Goal: Information Seeking & Learning: Learn about a topic

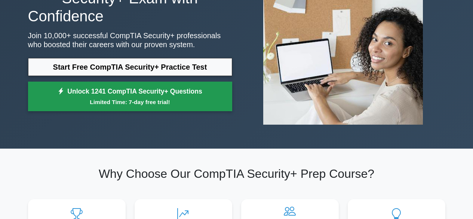
scroll to position [86, 0]
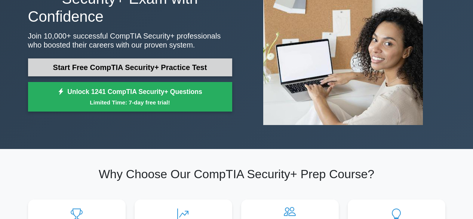
click at [177, 67] on link "Start Free CompTIA Security+ Practice Test" at bounding box center [130, 67] width 204 height 18
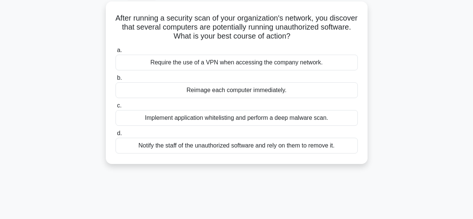
scroll to position [48, 0]
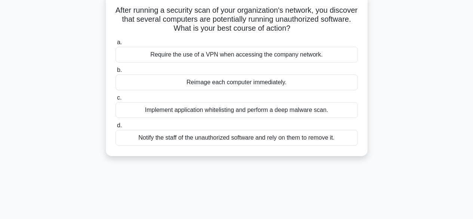
click at [201, 113] on div "Implement application whitelisting and perform a deep malware scan." at bounding box center [236, 110] width 242 height 16
click at [115, 100] on input "c. Implement application whitelisting and perform a deep malware scan." at bounding box center [115, 97] width 0 height 5
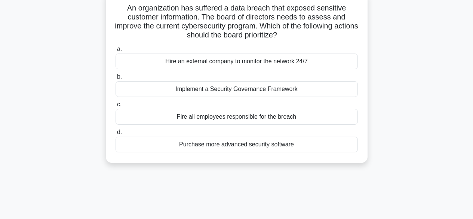
scroll to position [50, 0]
click at [223, 147] on div "Purchase more advanced security software" at bounding box center [236, 145] width 242 height 16
click at [115, 135] on input "d. Purchase more advanced security software" at bounding box center [115, 132] width 0 height 5
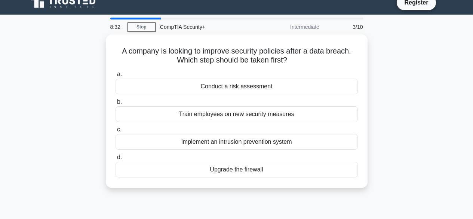
scroll to position [0, 0]
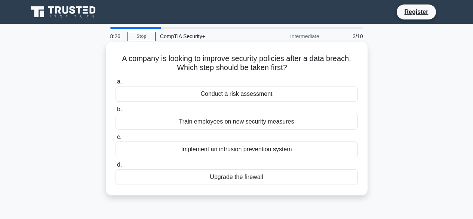
click at [240, 96] on div "Conduct a risk assessment" at bounding box center [236, 94] width 242 height 16
click at [115, 84] on input "a. Conduct a risk assessment" at bounding box center [115, 81] width 0 height 5
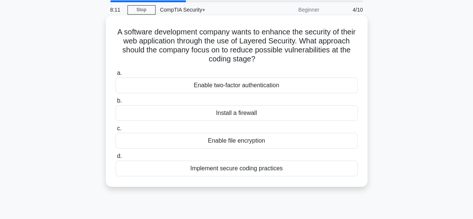
scroll to position [27, 0]
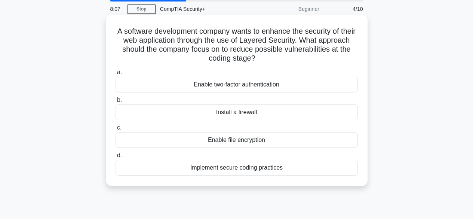
click at [250, 87] on div "Enable two-factor authentication" at bounding box center [236, 85] width 242 height 16
click at [115, 75] on input "a. Enable two-factor authentication" at bounding box center [115, 72] width 0 height 5
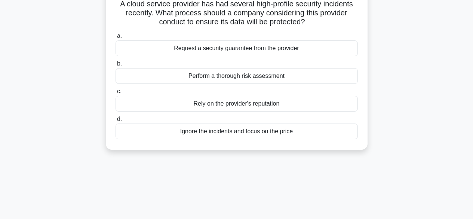
scroll to position [57, 0]
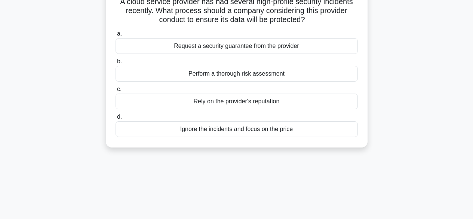
click at [215, 74] on div "Perform a thorough risk assessment" at bounding box center [236, 74] width 242 height 16
click at [115, 64] on input "b. Perform a thorough risk assessment" at bounding box center [115, 61] width 0 height 5
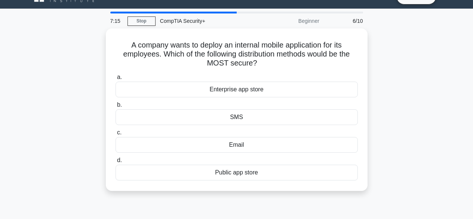
scroll to position [7, 0]
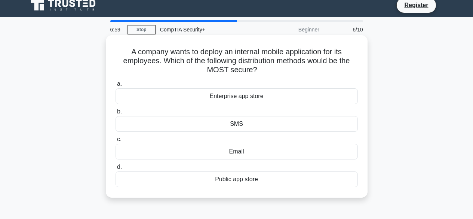
click at [235, 99] on div "Enterprise app store" at bounding box center [236, 96] width 242 height 16
click at [115, 86] on input "a. Enterprise app store" at bounding box center [115, 83] width 0 height 5
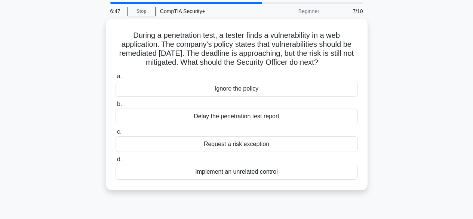
scroll to position [26, 0]
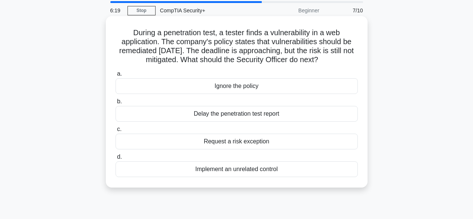
click at [250, 142] on div "Request a risk exception" at bounding box center [236, 141] width 242 height 16
click at [115, 132] on input "c. Request a risk exception" at bounding box center [115, 129] width 0 height 5
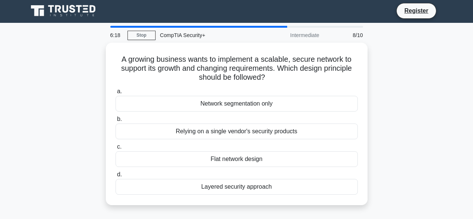
scroll to position [0, 0]
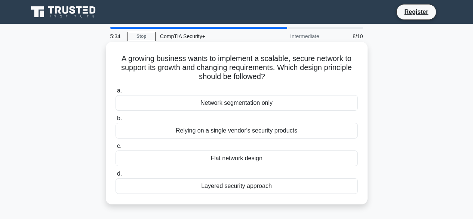
click at [241, 187] on div "Layered security approach" at bounding box center [236, 186] width 242 height 16
click at [115, 176] on input "d. Layered security approach" at bounding box center [115, 173] width 0 height 5
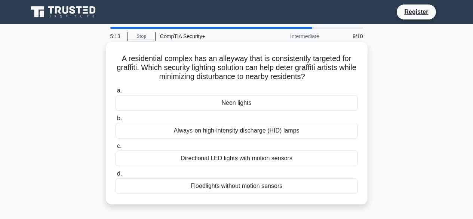
click at [240, 160] on div "Directional LED lights with motion sensors" at bounding box center [236, 158] width 242 height 16
click at [115, 148] on input "c. Directional LED lights with motion sensors" at bounding box center [115, 146] width 0 height 5
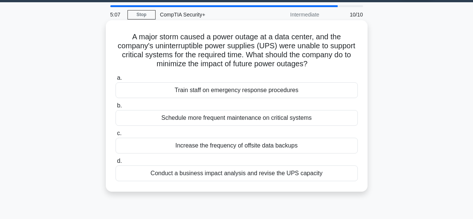
scroll to position [19, 0]
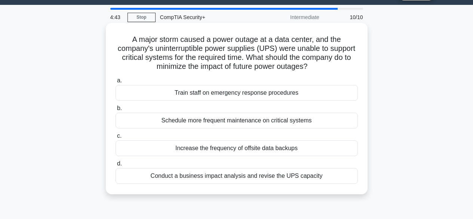
click at [253, 178] on div "Conduct a business impact analysis and revise the UPS capacity" at bounding box center [236, 176] width 242 height 16
click at [115, 166] on input "d. Conduct a business impact analysis and revise the UPS capacity" at bounding box center [115, 163] width 0 height 5
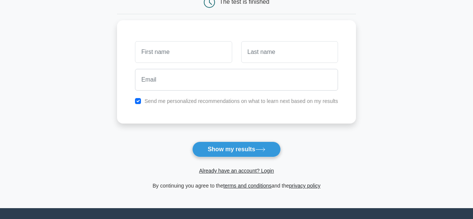
scroll to position [86, 0]
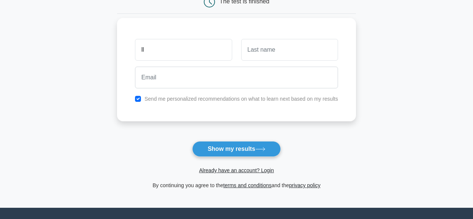
click at [226, 43] on input "ll" at bounding box center [183, 50] width 97 height 22
type input "ll"
click at [251, 46] on input "text" at bounding box center [289, 50] width 97 height 22
type input "lklklk"
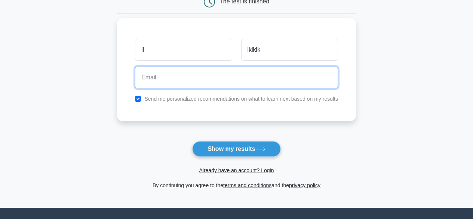
click at [216, 71] on input "email" at bounding box center [236, 78] width 203 height 22
type input "oldmanjoe118@gmail.com"
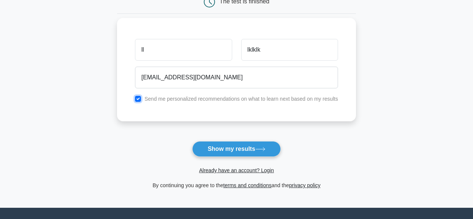
click at [140, 98] on input "checkbox" at bounding box center [138, 99] width 6 height 6
checkbox input "false"
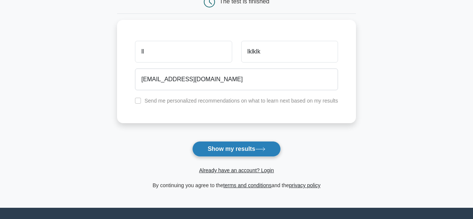
click at [229, 154] on button "Show my results" at bounding box center [236, 149] width 88 height 16
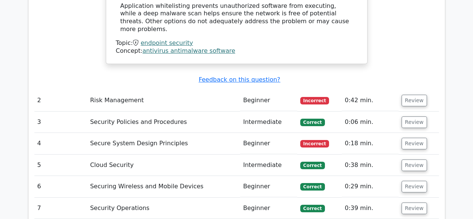
scroll to position [862, 0]
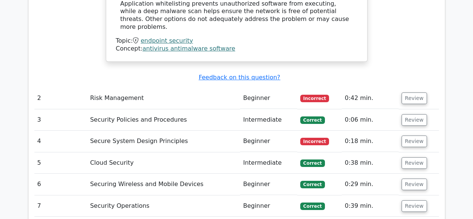
click at [329, 87] on td "Incorrect" at bounding box center [319, 97] width 44 height 21
click at [403, 92] on button "Review" at bounding box center [413, 98] width 25 height 12
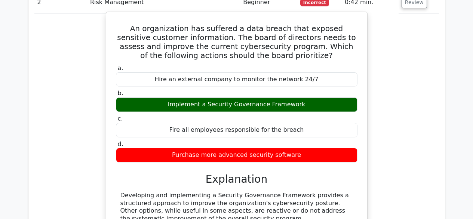
scroll to position [958, 0]
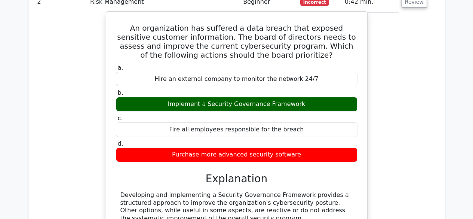
click at [315, 114] on label "c. Fire all employees responsible for the breach" at bounding box center [236, 125] width 241 height 22
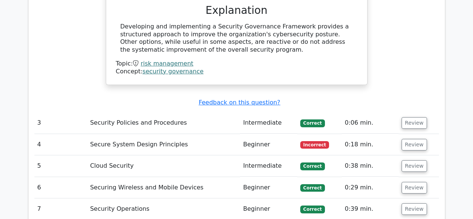
scroll to position [1142, 0]
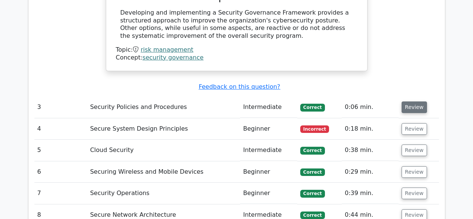
click at [407, 101] on button "Review" at bounding box center [413, 107] width 25 height 12
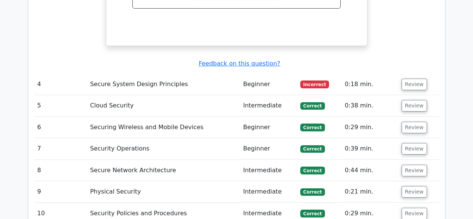
scroll to position [1505, 0]
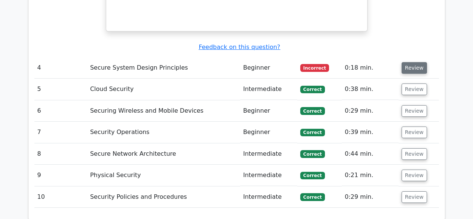
click at [415, 62] on button "Review" at bounding box center [413, 68] width 25 height 12
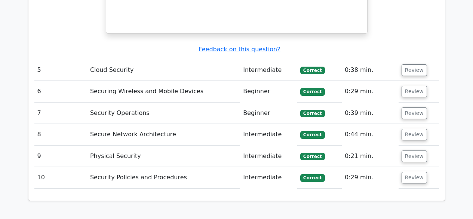
scroll to position [1843, 0]
click at [409, 129] on button "Review" at bounding box center [413, 135] width 25 height 12
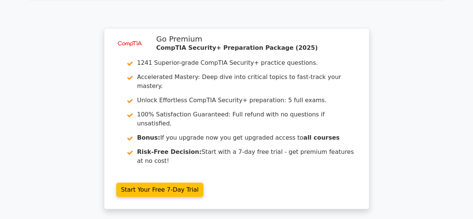
scroll to position [2248, 0]
